Goal: Task Accomplishment & Management: Complete application form

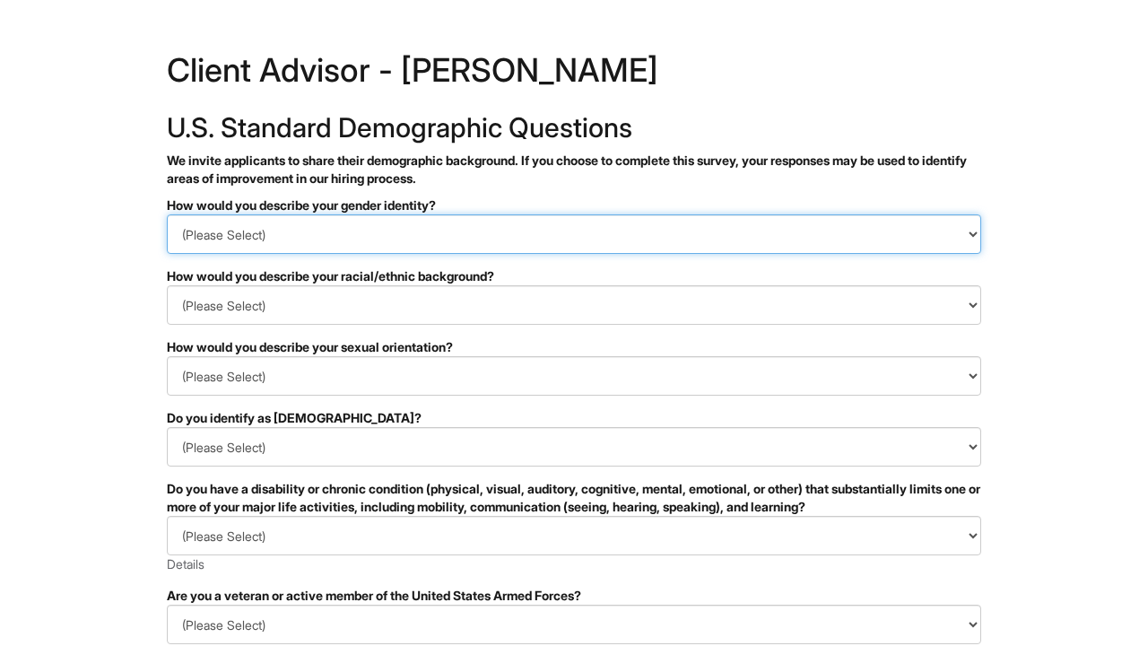
select select "Man"
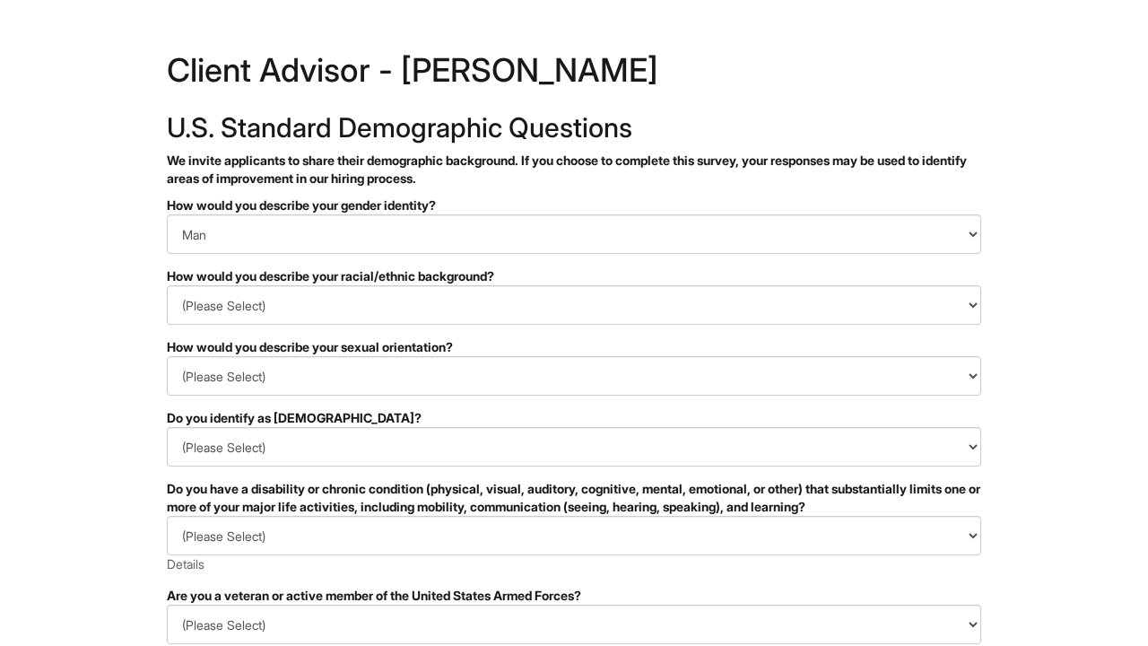
click at [255, 326] on form "PLEASE COMPLETE ALL REQUIRED FIELDS How would you describe your gender identity…" at bounding box center [574, 580] width 814 height 769
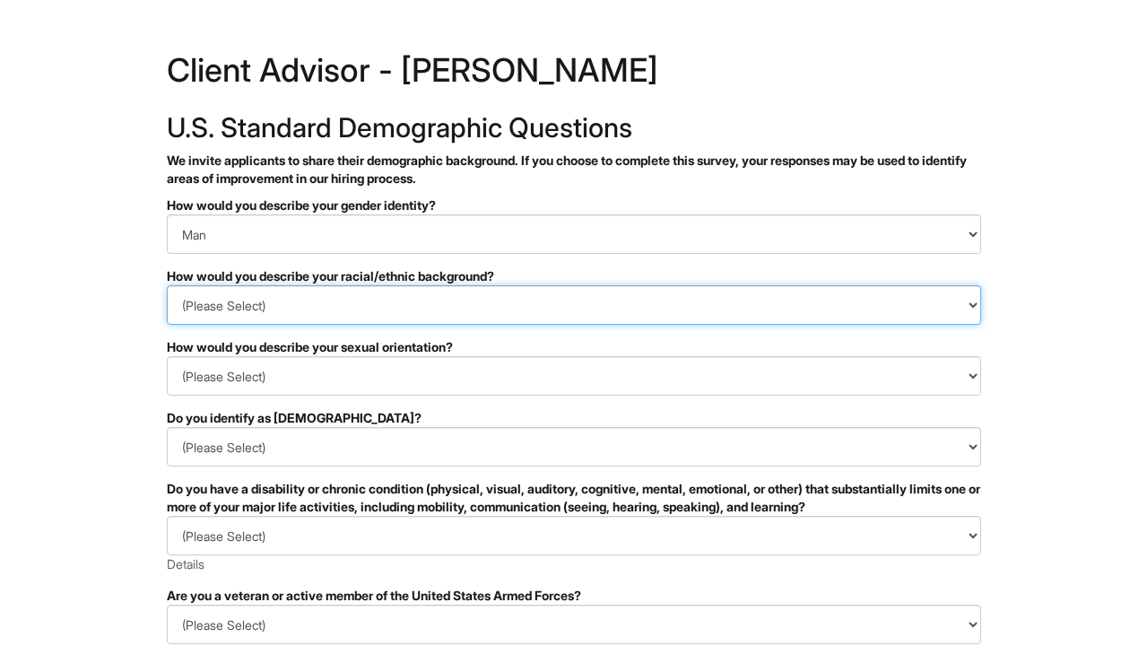
select select "Black or of [DEMOGRAPHIC_DATA] descent"
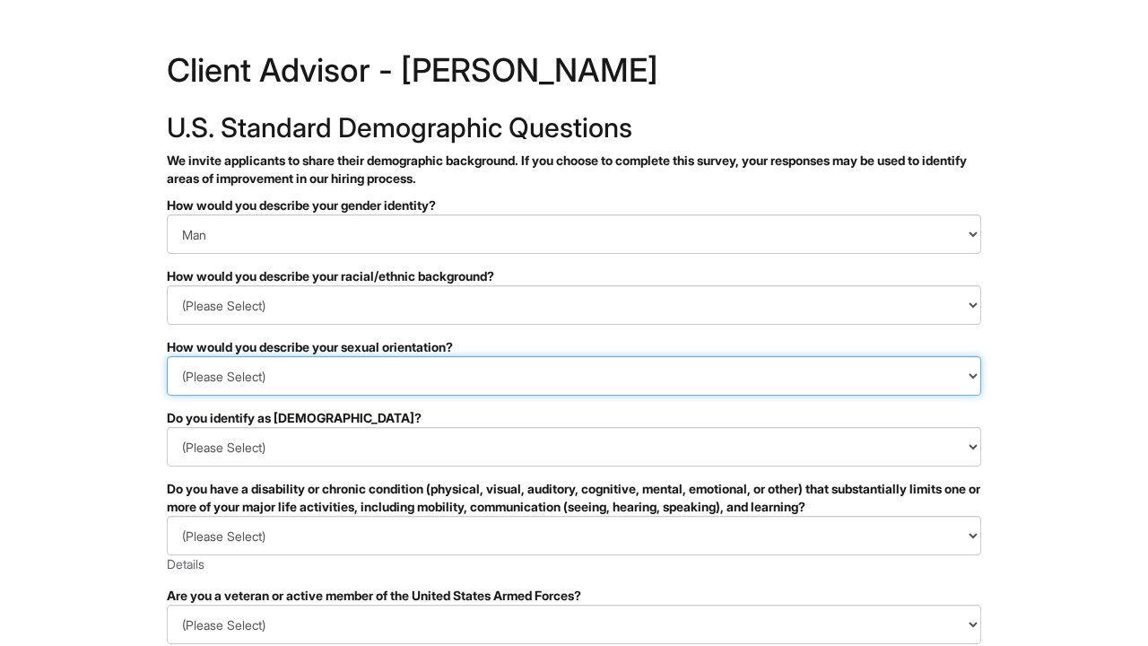
select select "[DEMOGRAPHIC_DATA]"
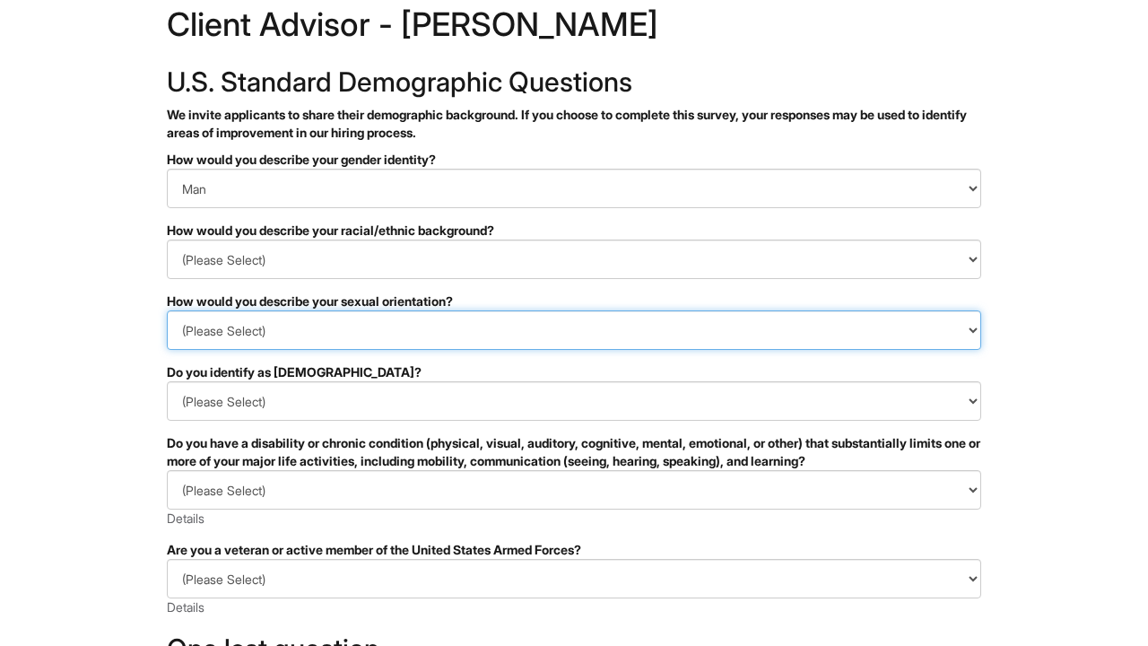
scroll to position [91, 0]
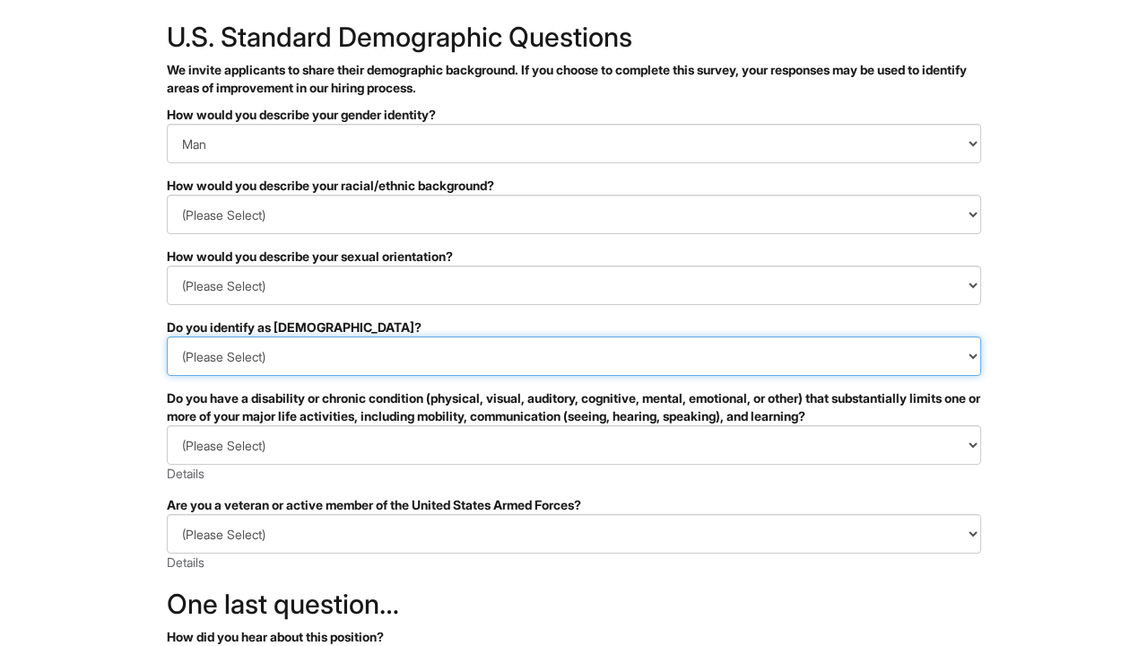
select select "No"
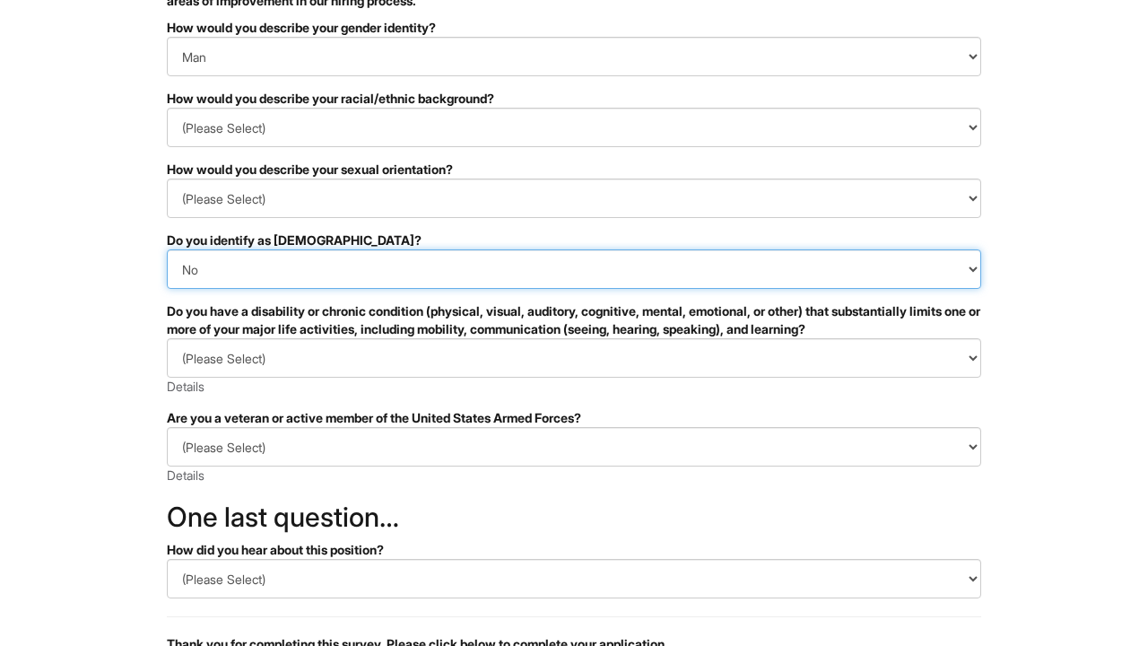
scroll to position [217, 0]
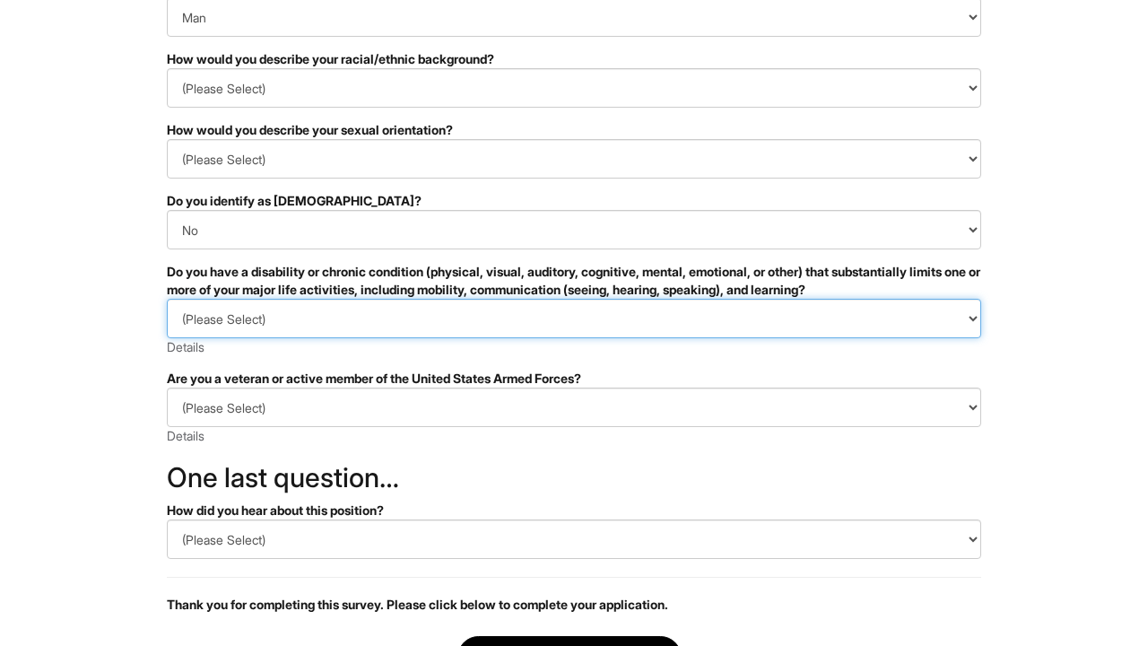
select select "NO, I DON'T HAVE A DISABILITY"
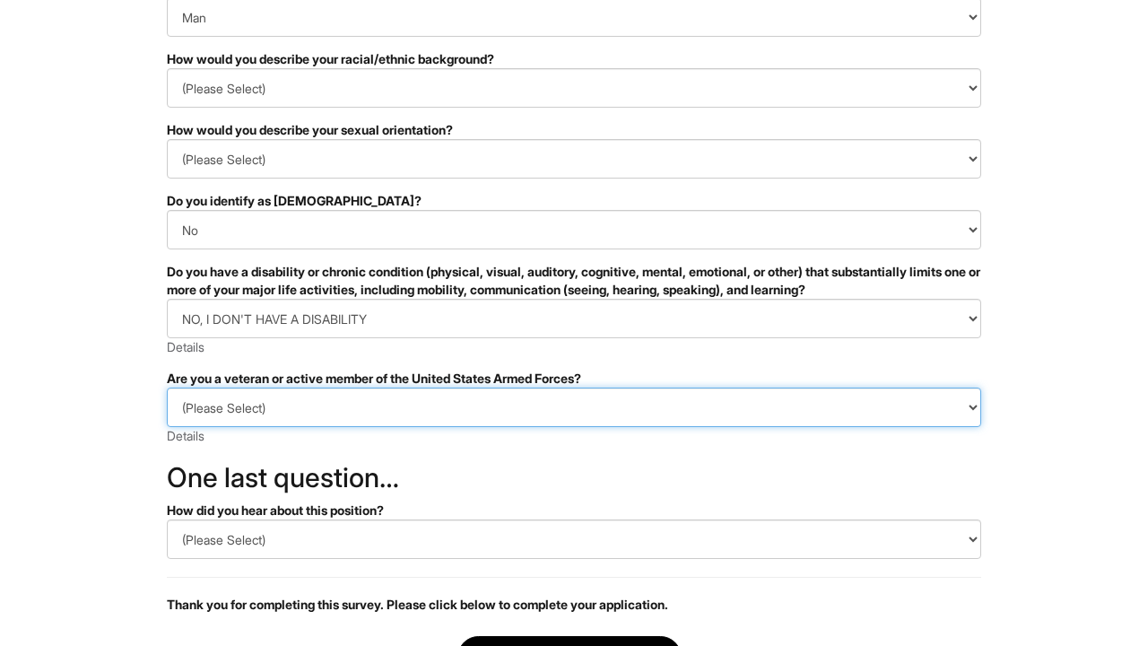
select select "I AM NOT A PROTECTED VETERAN"
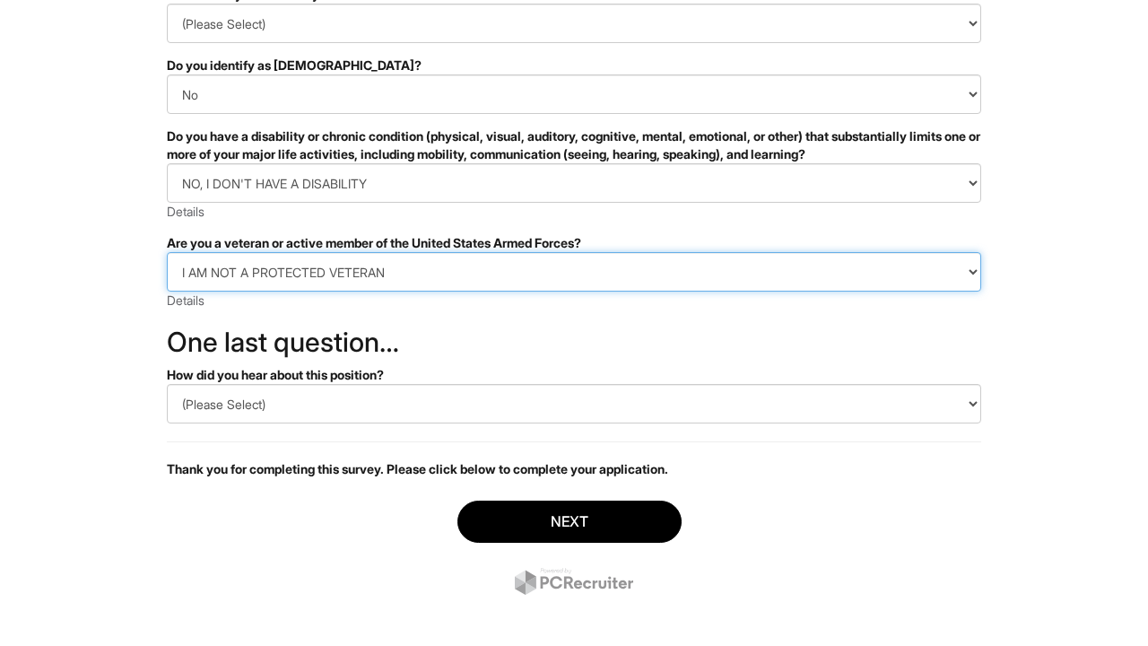
scroll to position [361, 0]
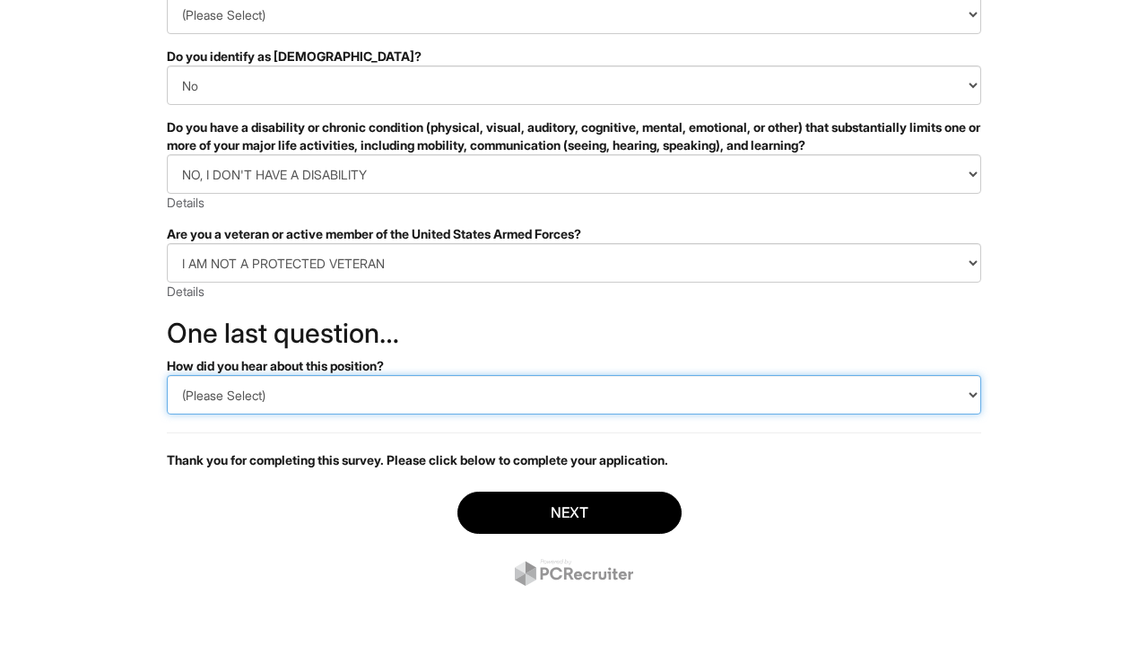
select select "LinkedIn"
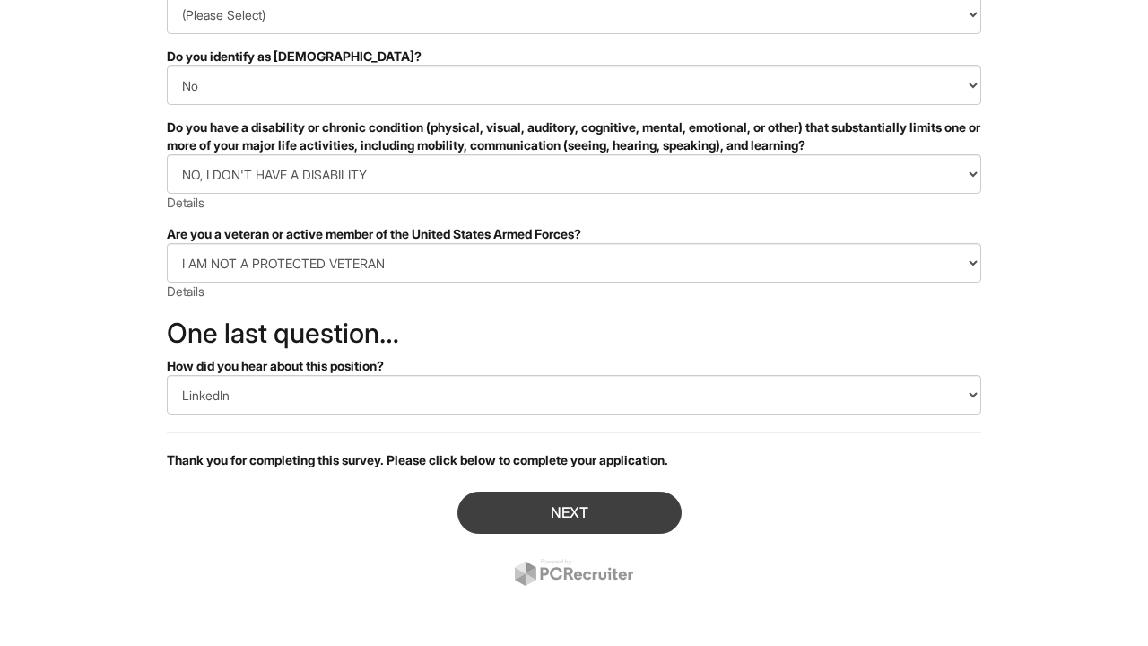
click at [589, 524] on button "Next" at bounding box center [569, 513] width 224 height 42
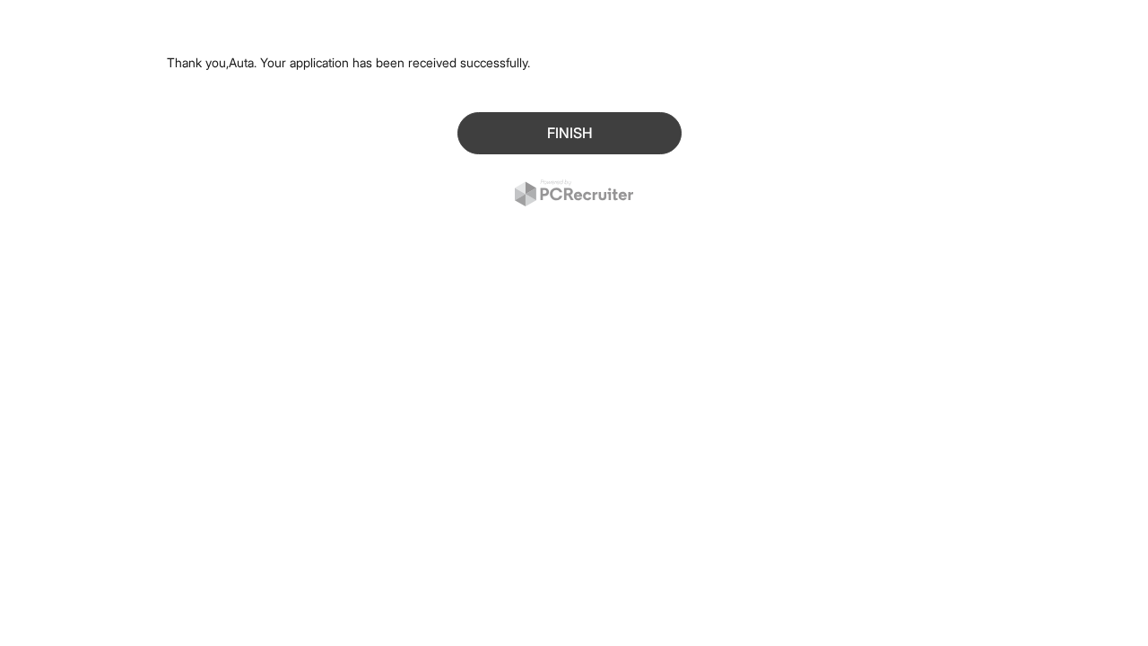
click at [587, 142] on button "Finish" at bounding box center [569, 133] width 224 height 42
